Goal: Task Accomplishment & Management: Manage account settings

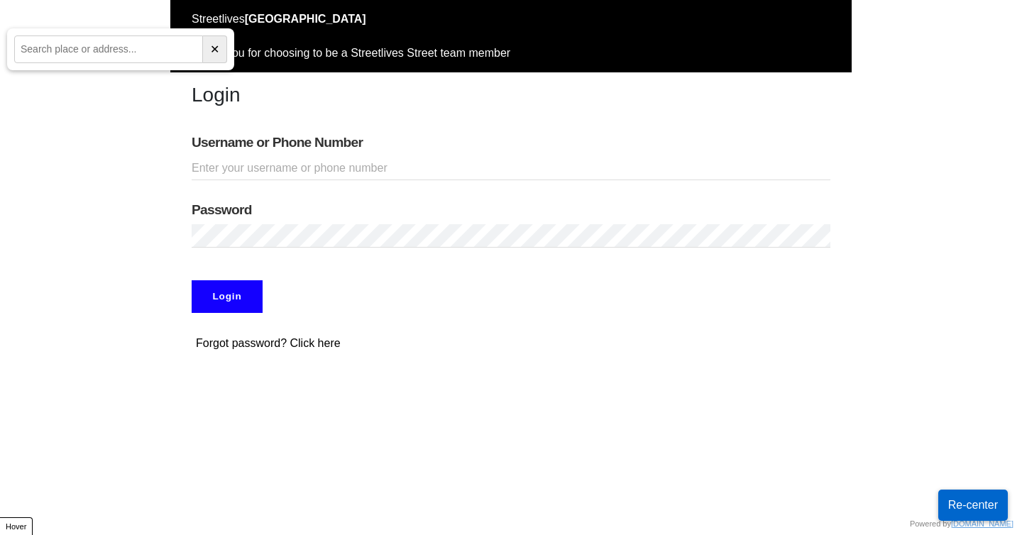
click at [251, 177] on input "Username or Phone Number" at bounding box center [511, 168] width 639 height 23
paste input "doobneek"
type input "doobneek"
click at [362, 221] on div "Password" at bounding box center [510, 224] width 681 height 67
click at [241, 305] on input "Login" at bounding box center [227, 296] width 71 height 33
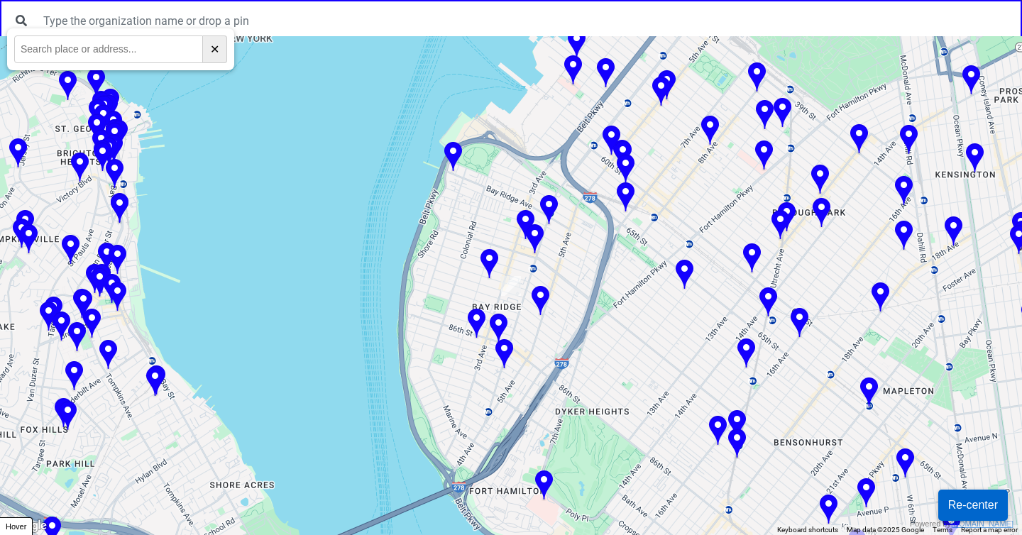
click at [492, 266] on img at bounding box center [489, 264] width 18 height 31
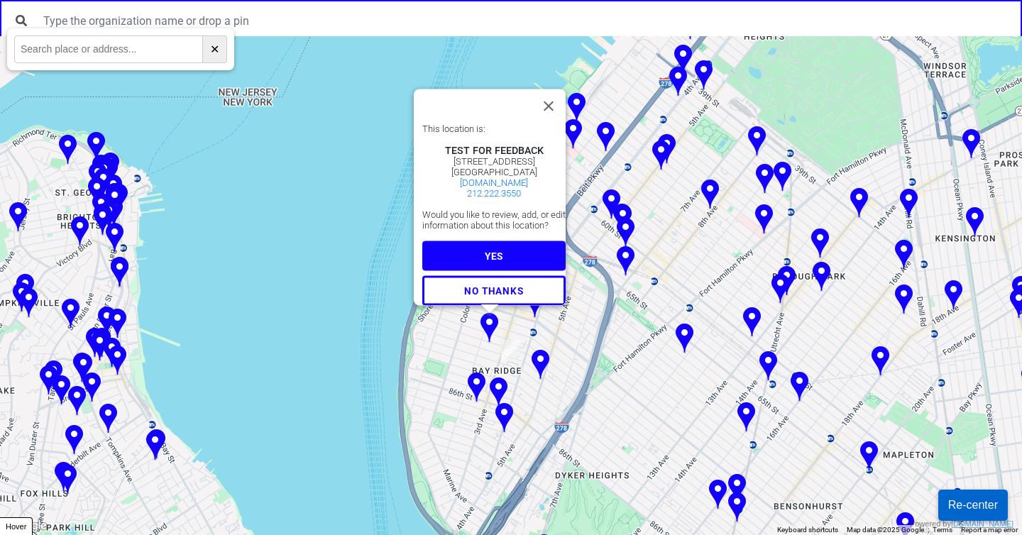
click at [518, 246] on button "YES" at bounding box center [493, 256] width 143 height 30
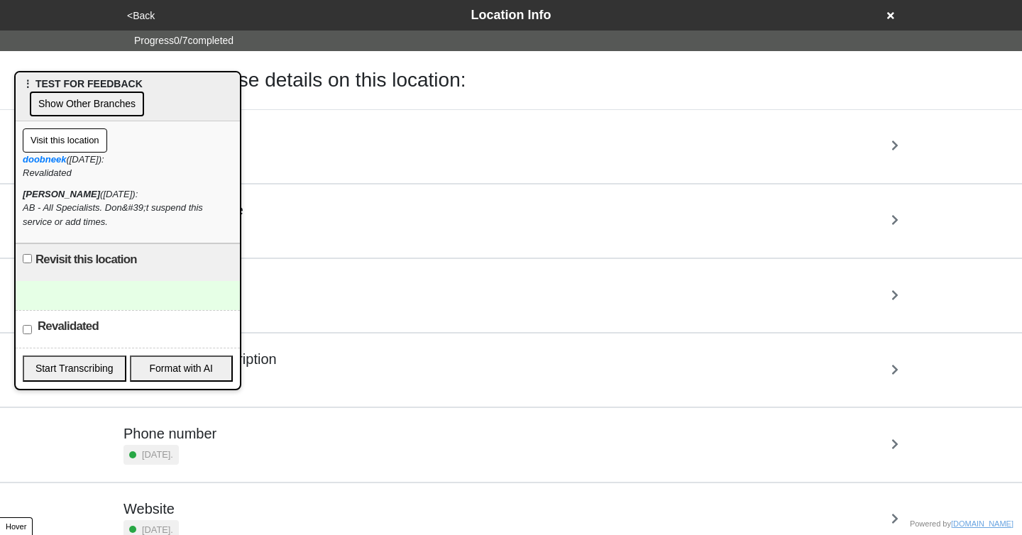
click at [154, 300] on div at bounding box center [128, 295] width 224 height 29
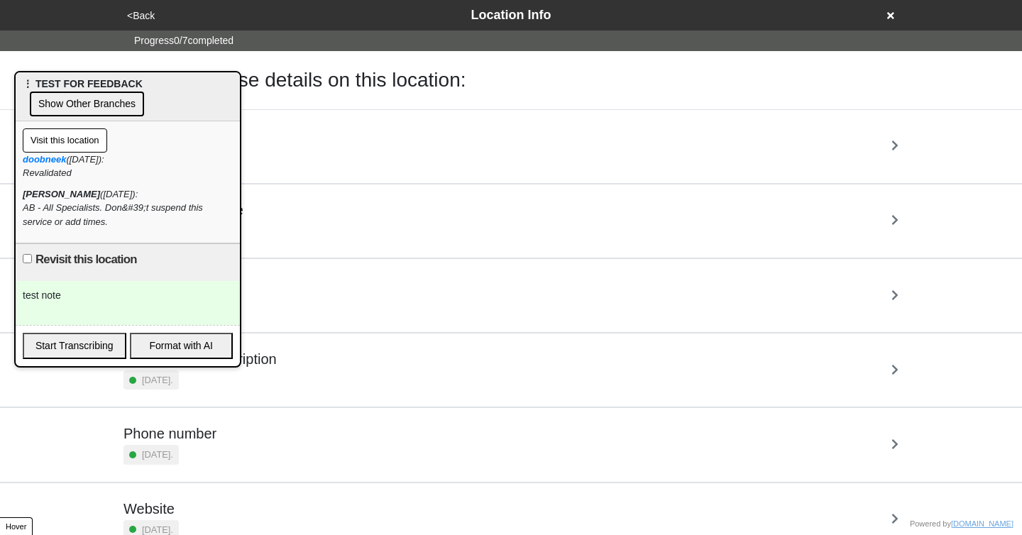
click at [873, 10] on div "<Back Location Info" at bounding box center [511, 15] width 776 height 19
click at [885, 16] on div "<Back Location Info" at bounding box center [511, 15] width 776 height 19
click at [891, 16] on icon at bounding box center [890, 15] width 7 height 7
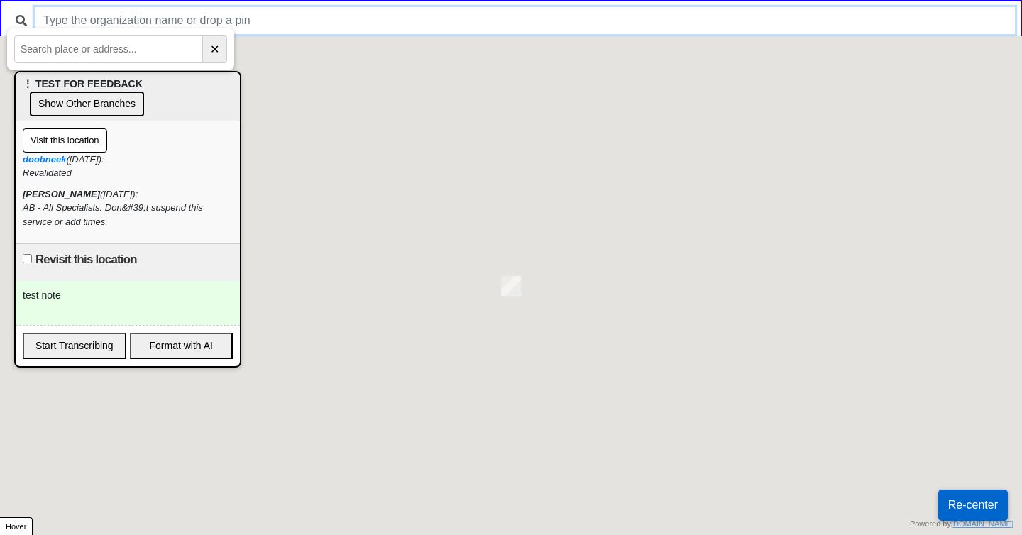
click at [408, 19] on input "text" at bounding box center [525, 20] width 980 height 27
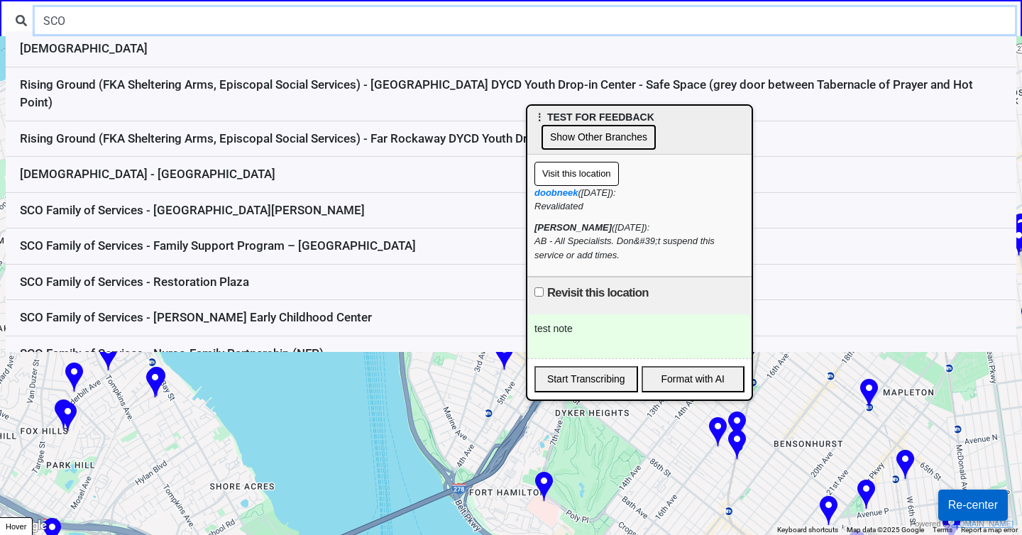
drag, startPoint x: 210, startPoint y: 89, endPoint x: 722, endPoint y: 123, distance: 512.6
click at [722, 123] on div "⋮ TEST FOR FEEDBACK Show Other Branches" at bounding box center [639, 130] width 224 height 49
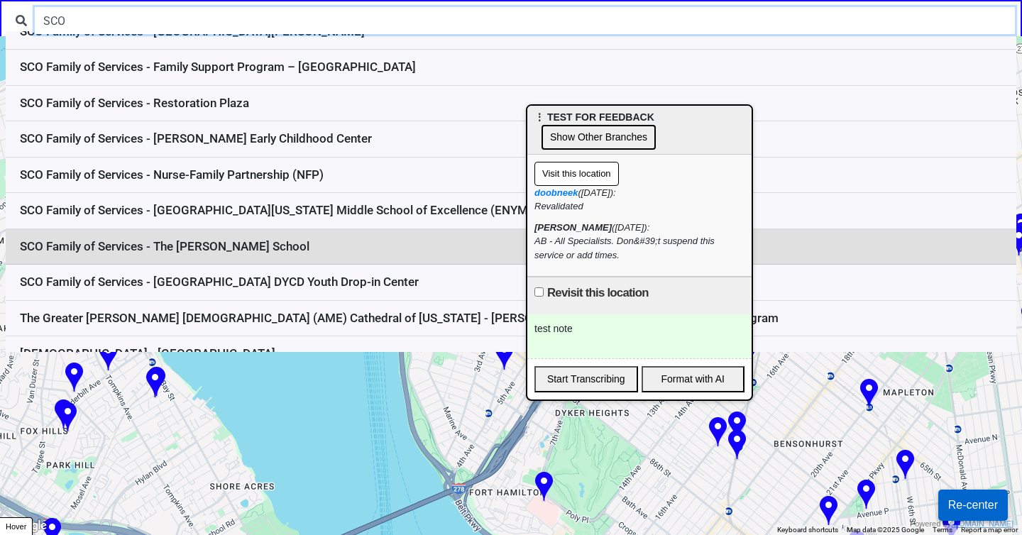
scroll to position [170, 0]
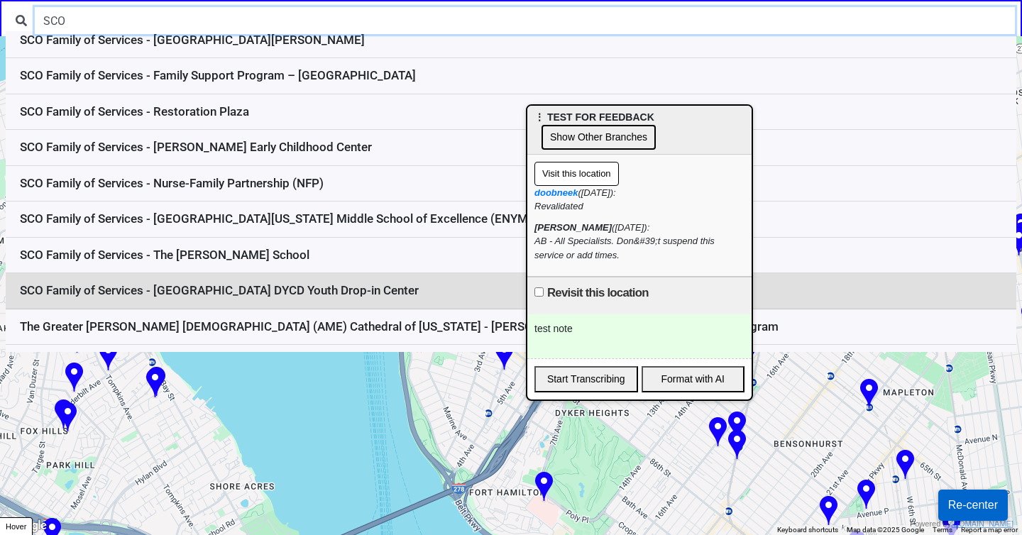
type input "SCO"
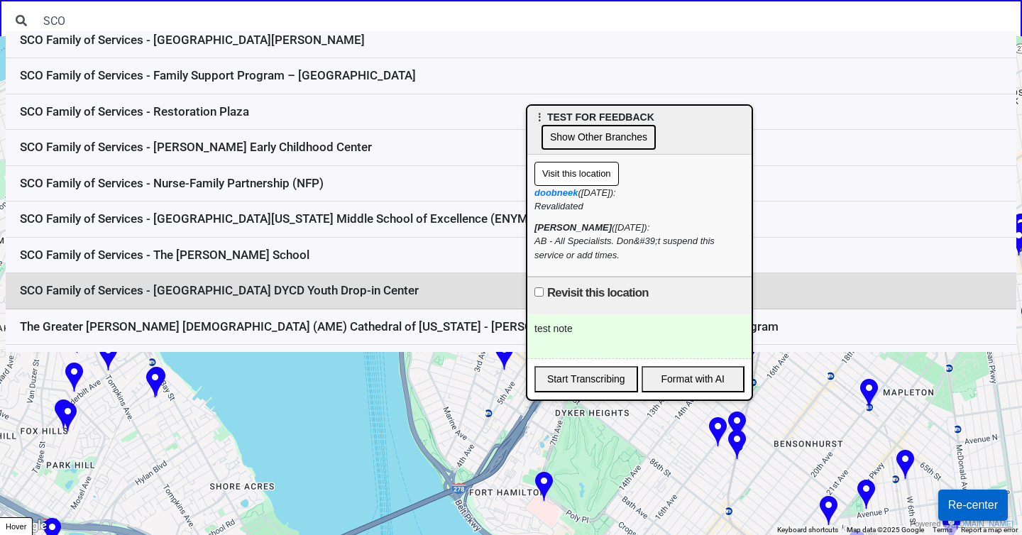
click at [261, 273] on li "SCO Family of Services - Brooklyn DYCD Youth Drop-in Center" at bounding box center [511, 291] width 1010 height 36
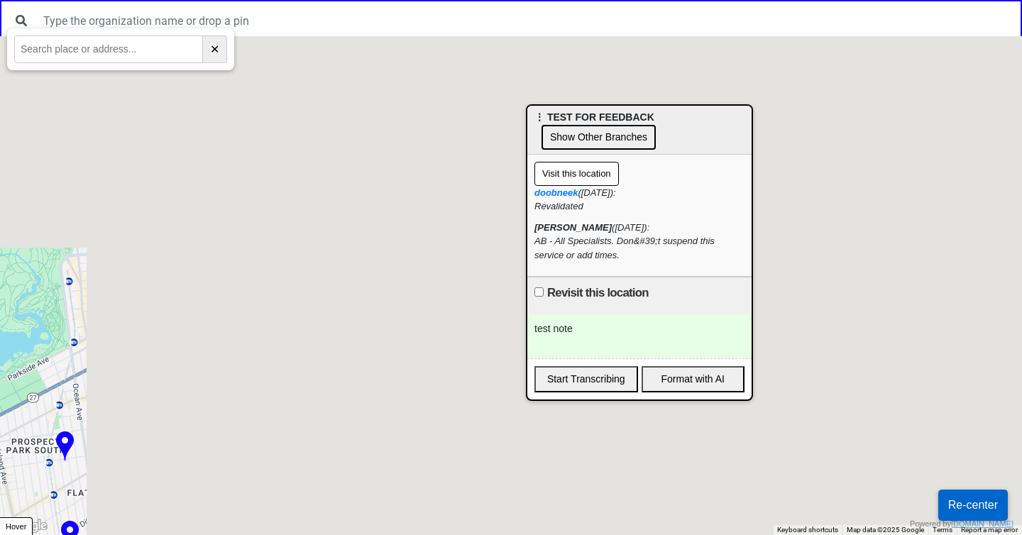
scroll to position [0, 0]
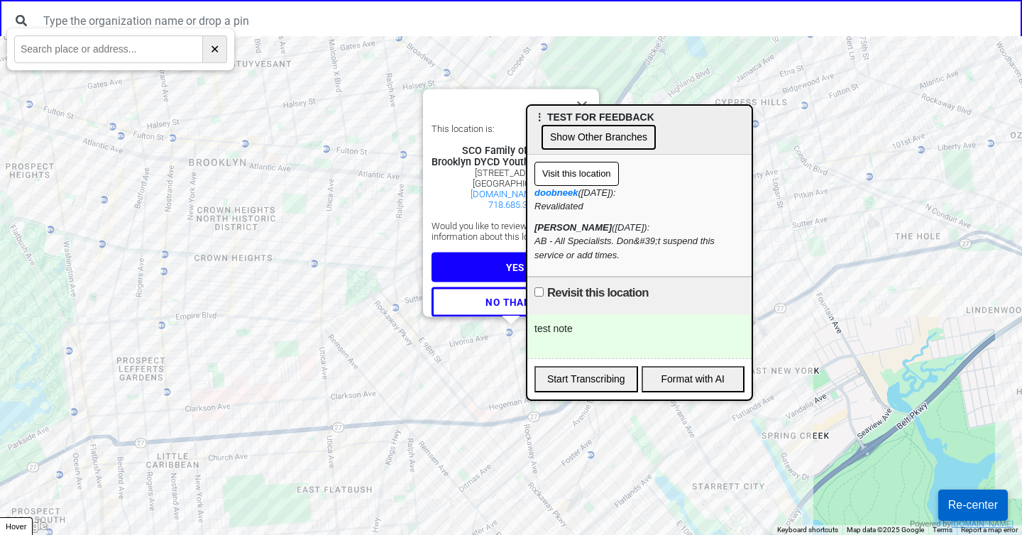
click at [469, 262] on button "YES" at bounding box center [514, 267] width 167 height 30
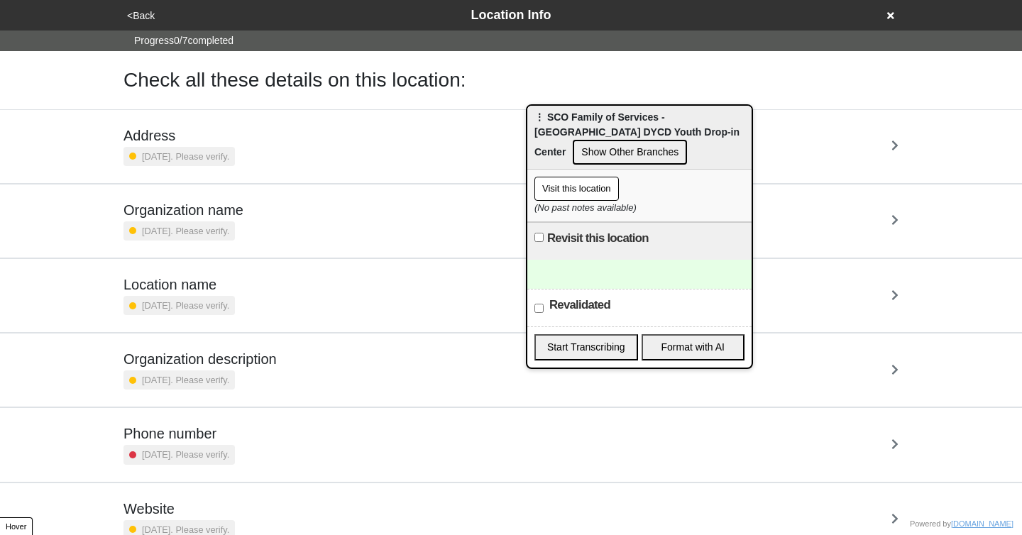
click at [657, 274] on div at bounding box center [639, 274] width 224 height 29
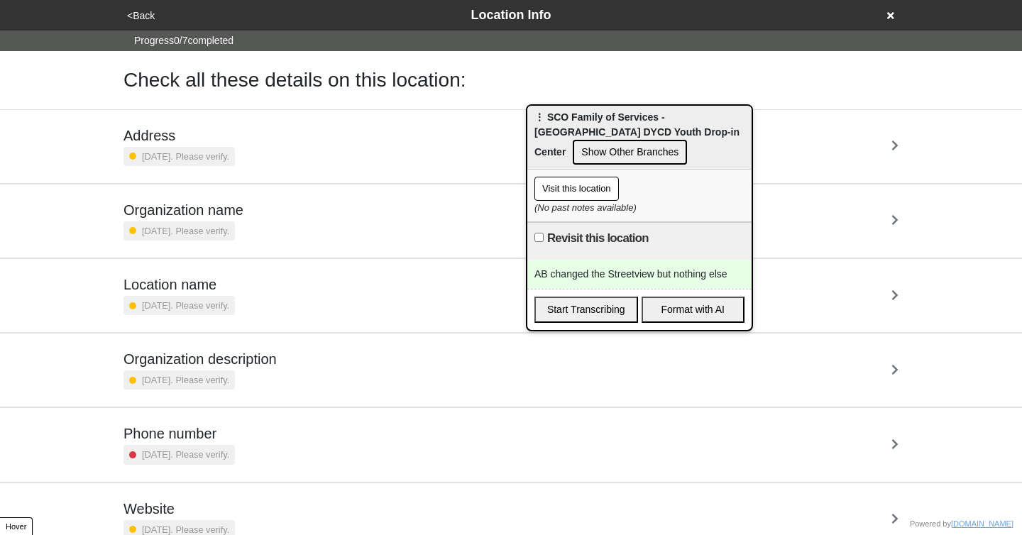
click at [535, 272] on div "AB changed the Streetview but nothing else" at bounding box center [639, 274] width 224 height 29
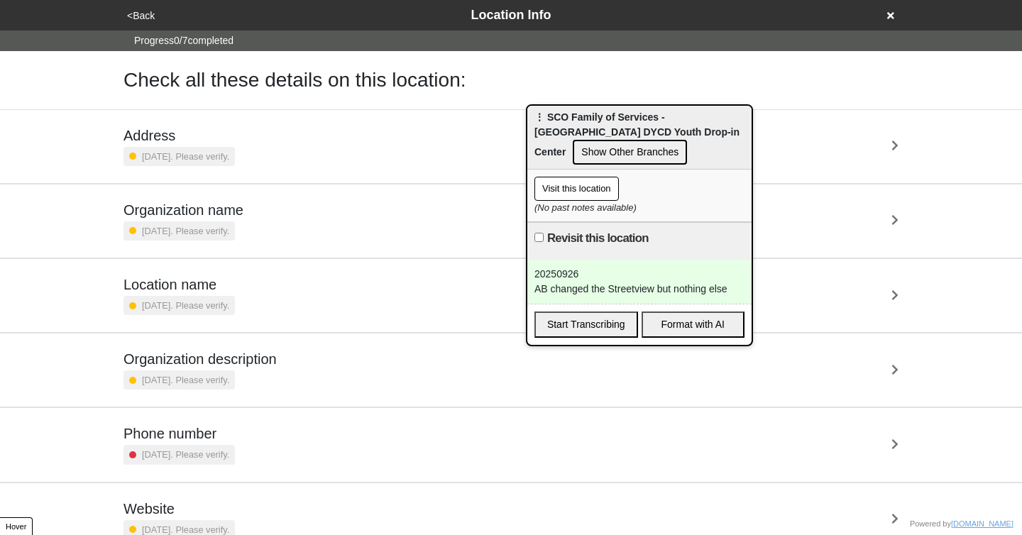
click at [654, 290] on div "20250926 AB changed the Streetview but nothing else" at bounding box center [639, 282] width 224 height 44
click at [734, 288] on div "20250926 AB changed the Streetview, but nothing else" at bounding box center [639, 282] width 224 height 44
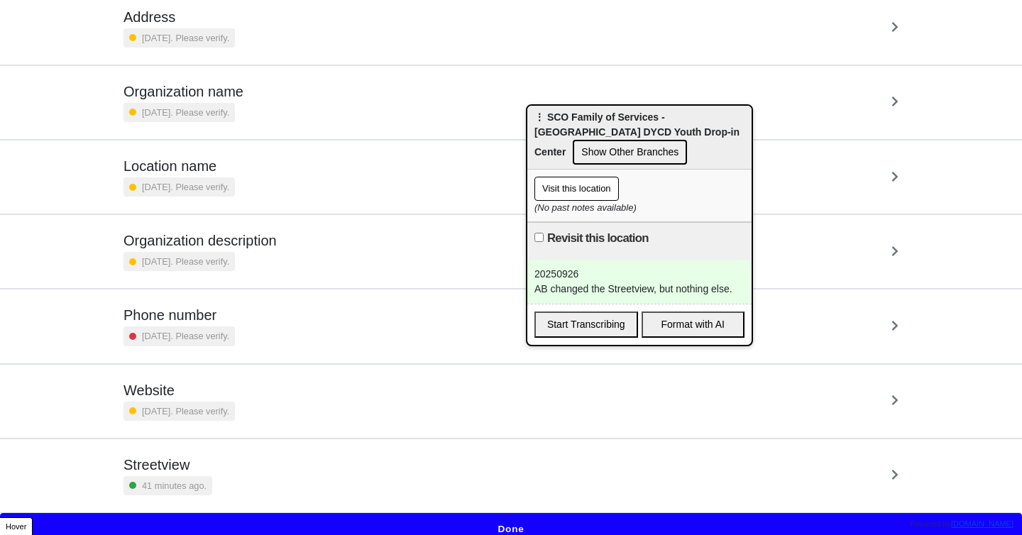
scroll to position [129, 0]
